Goal: Find contact information: Find contact information

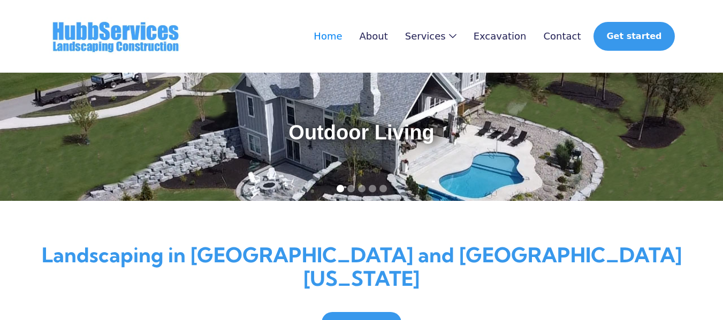
click at [197, 110] on div "Outdoor Living" at bounding box center [361, 137] width 723 height 128
drag, startPoint x: 0, startPoint y: 0, endPoint x: 197, endPoint y: 113, distance: 227.7
click at [197, 113] on div "Outdoor Living" at bounding box center [361, 137] width 723 height 128
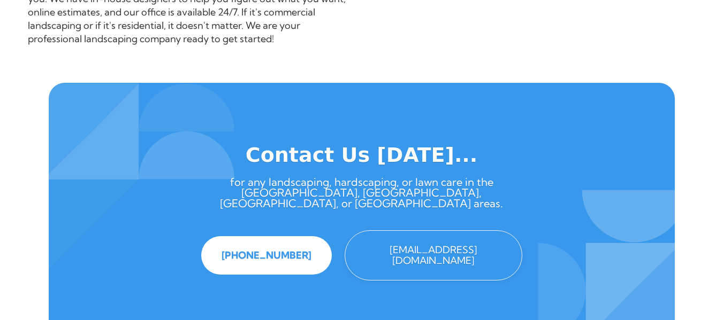
scroll to position [1243, 0]
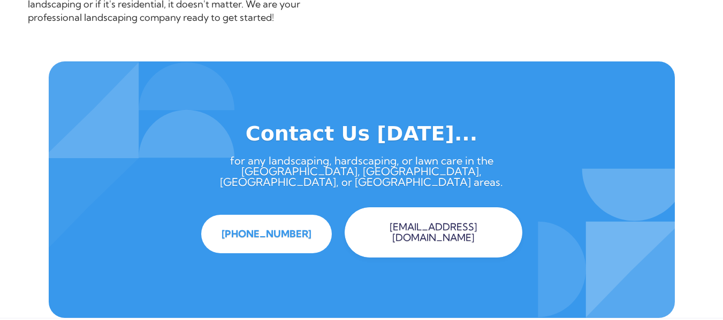
click at [429, 208] on link "[EMAIL_ADDRESS][DOMAIN_NAME]" at bounding box center [434, 233] width 178 height 50
